Goal: Task Accomplishment & Management: Manage account settings

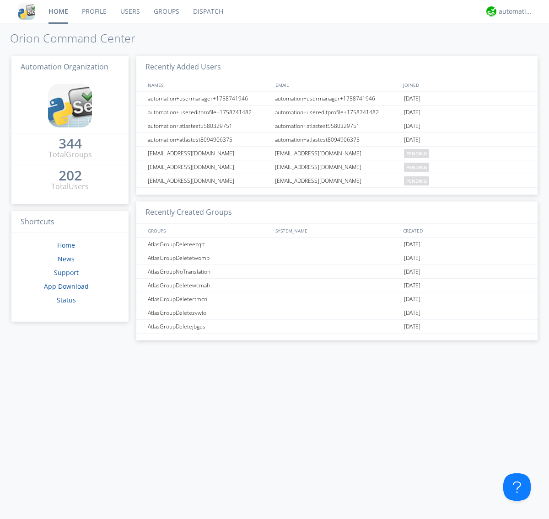
click at [166, 11] on link "Groups" at bounding box center [166, 11] width 39 height 23
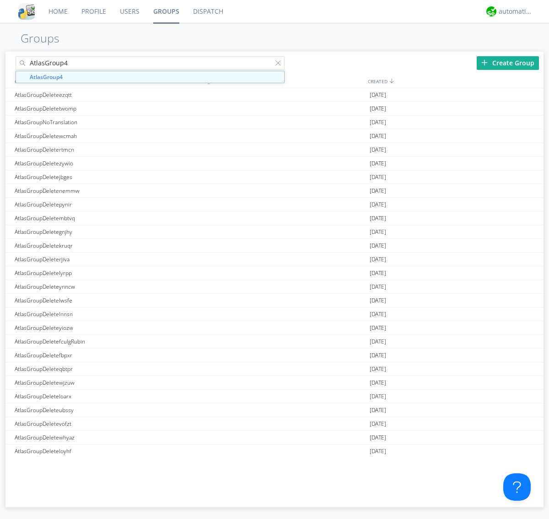
type input "AtlasGroup4"
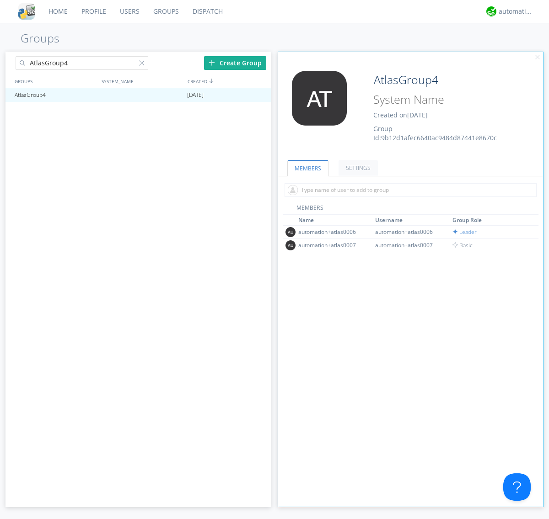
click at [357, 168] on link "SETTINGS" at bounding box center [357, 168] width 39 height 16
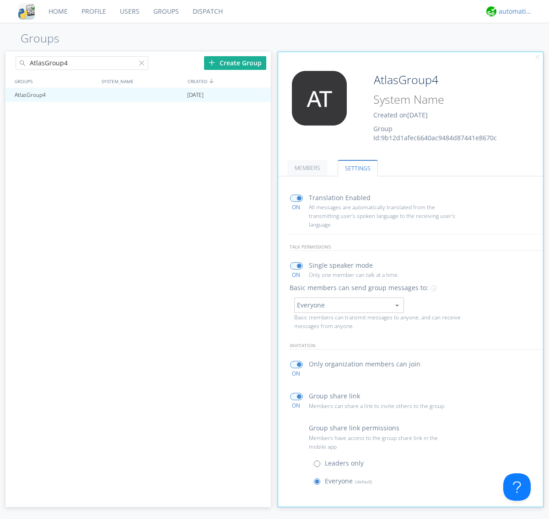
click at [513, 11] on div "automation+atlas" at bounding box center [515, 11] width 34 height 9
click at [520, 48] on div "Log Out" at bounding box center [520, 48] width 47 height 16
